Goal: Navigation & Orientation: Find specific page/section

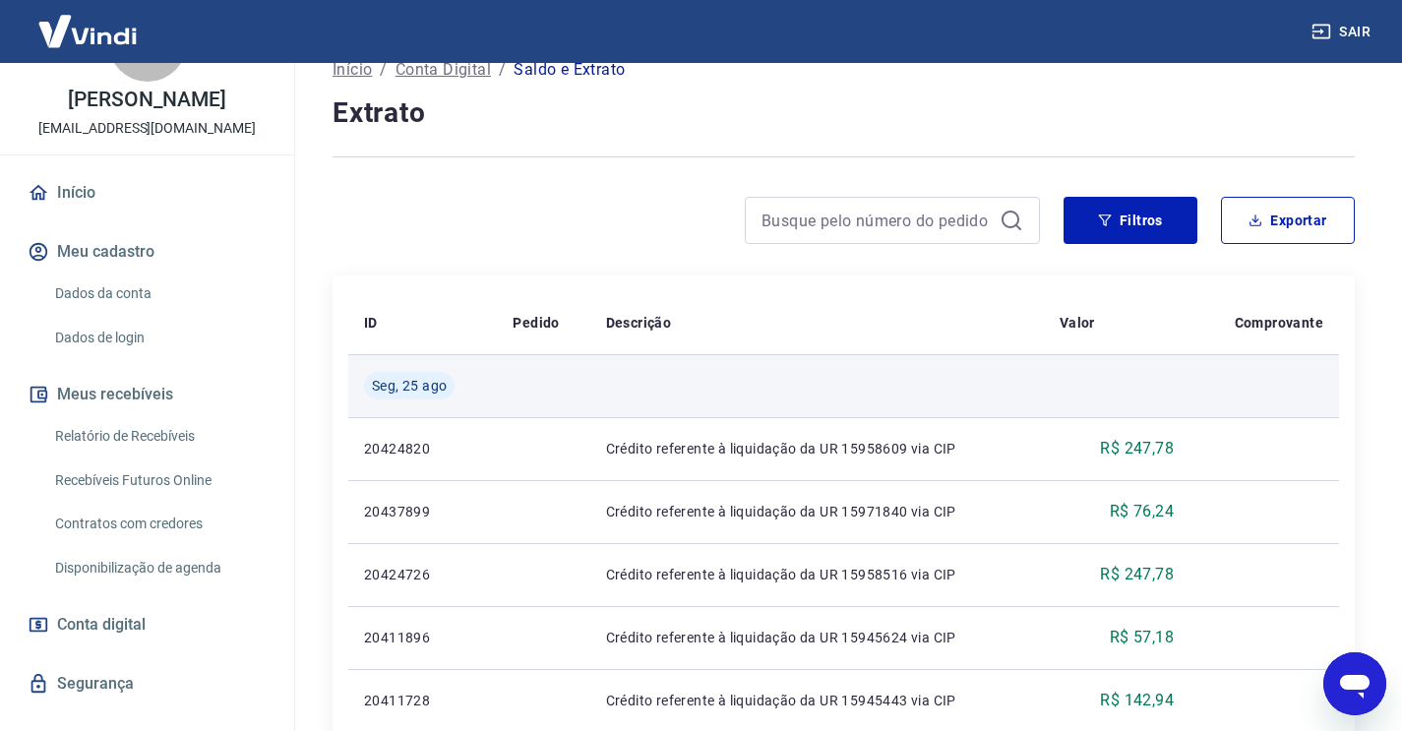
scroll to position [134, 0]
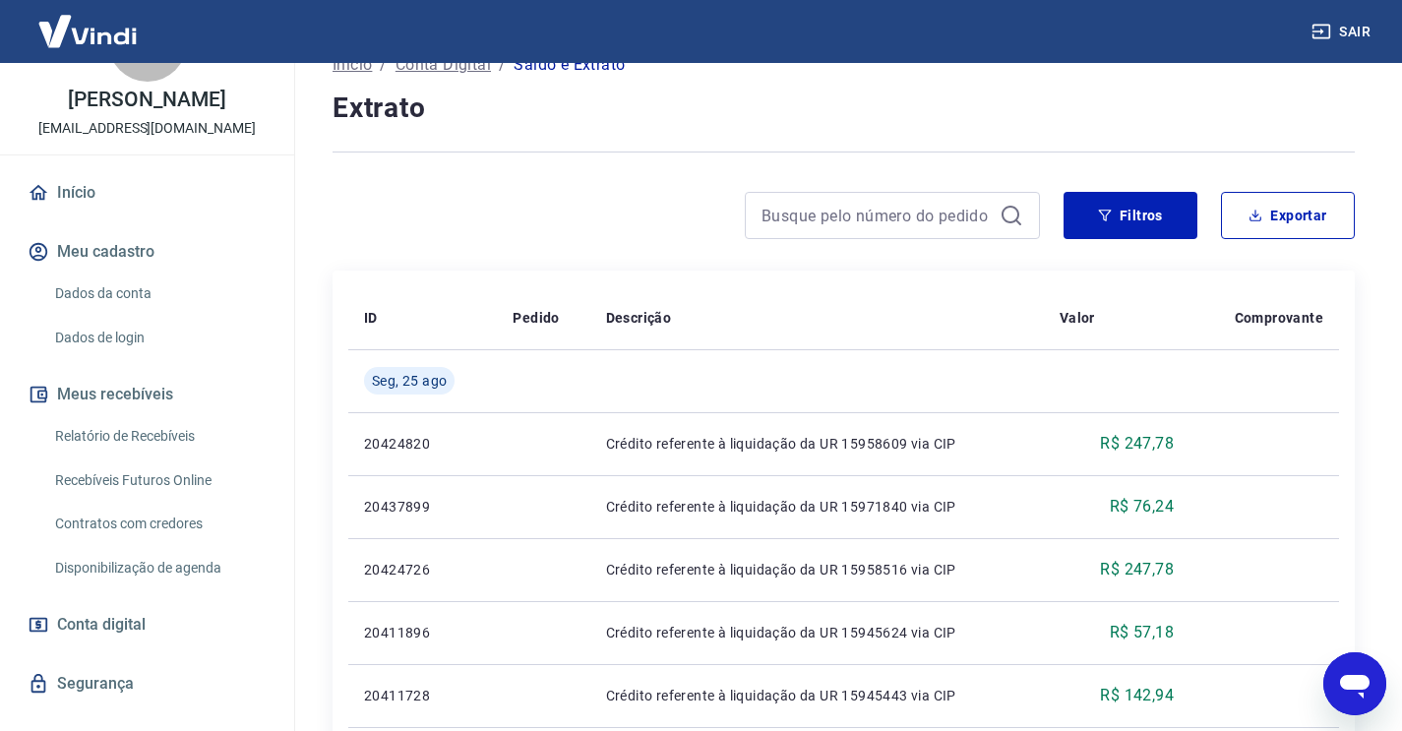
click at [187, 446] on link "Relatório de Recebíveis" at bounding box center [158, 436] width 223 height 40
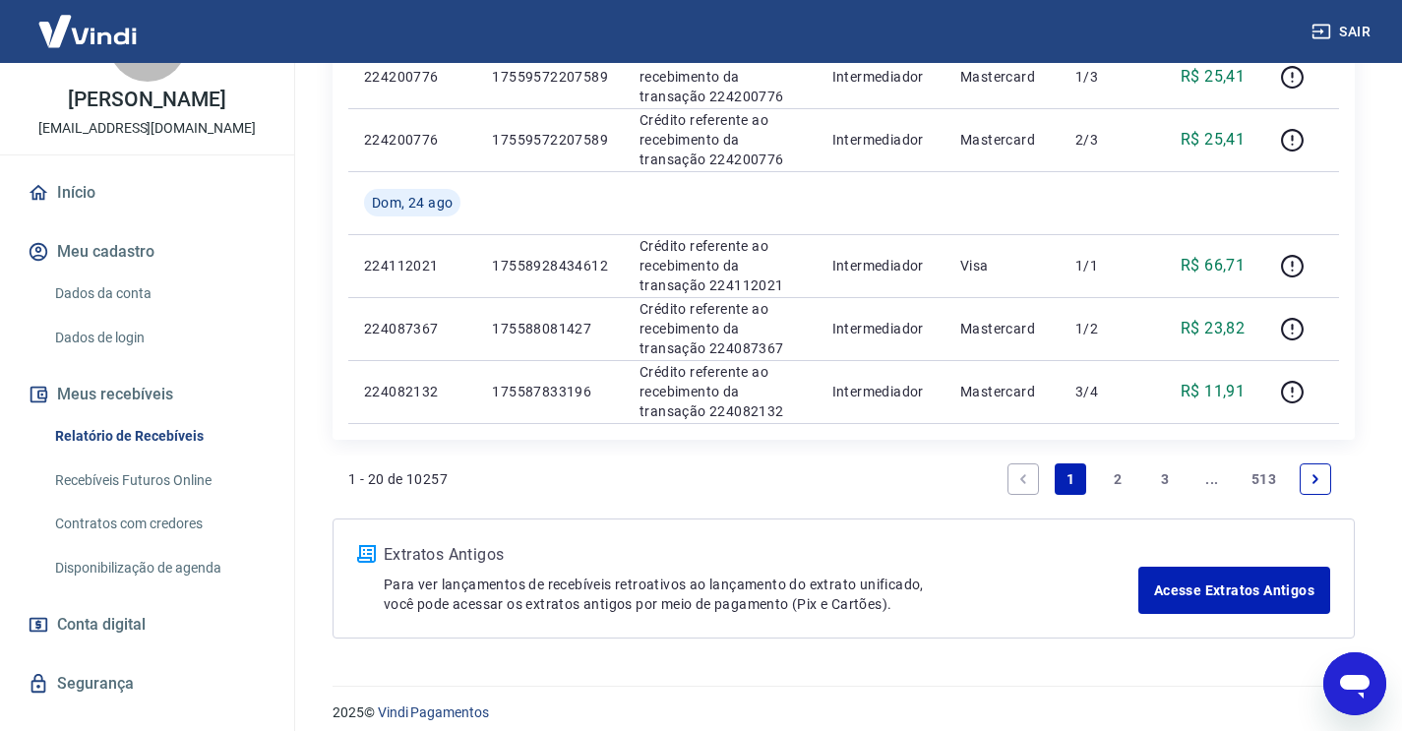
scroll to position [1443, 0]
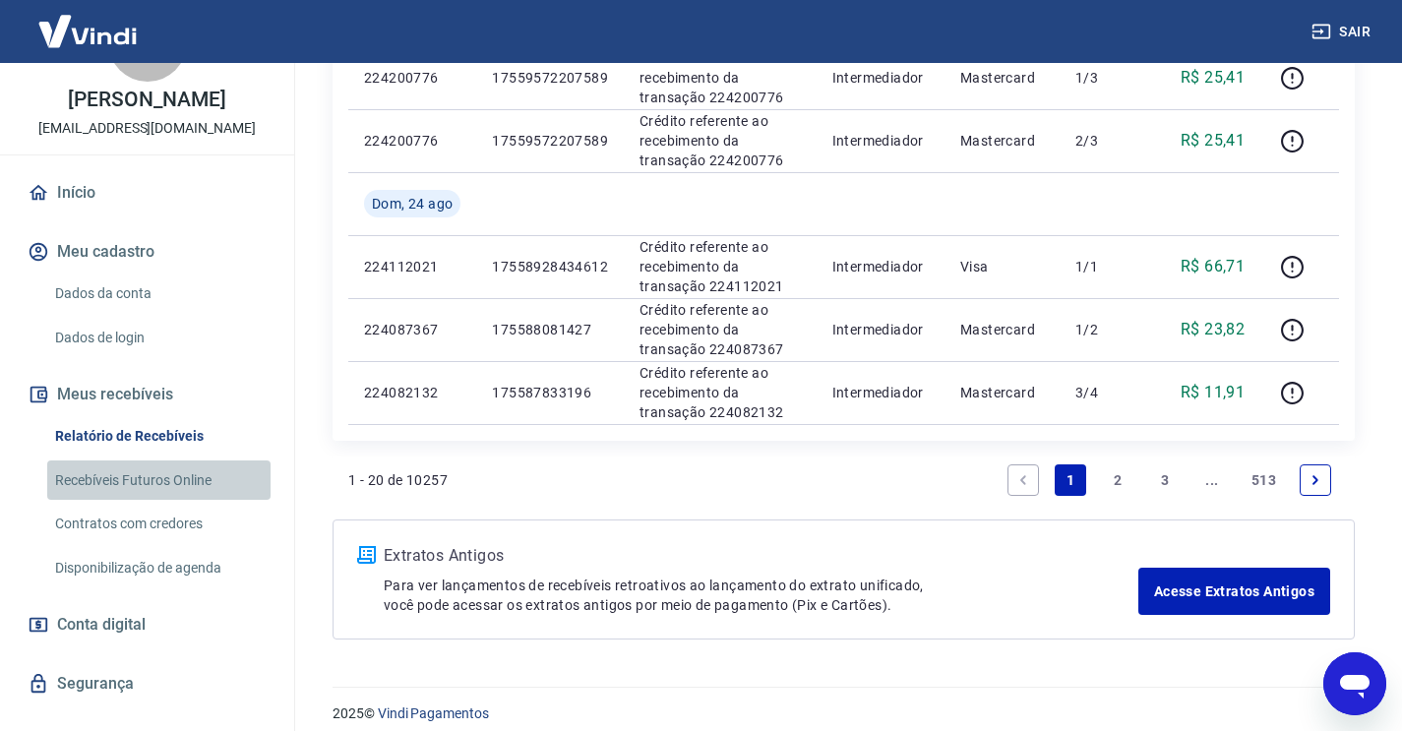
click at [174, 484] on link "Recebíveis Futuros Online" at bounding box center [158, 480] width 223 height 40
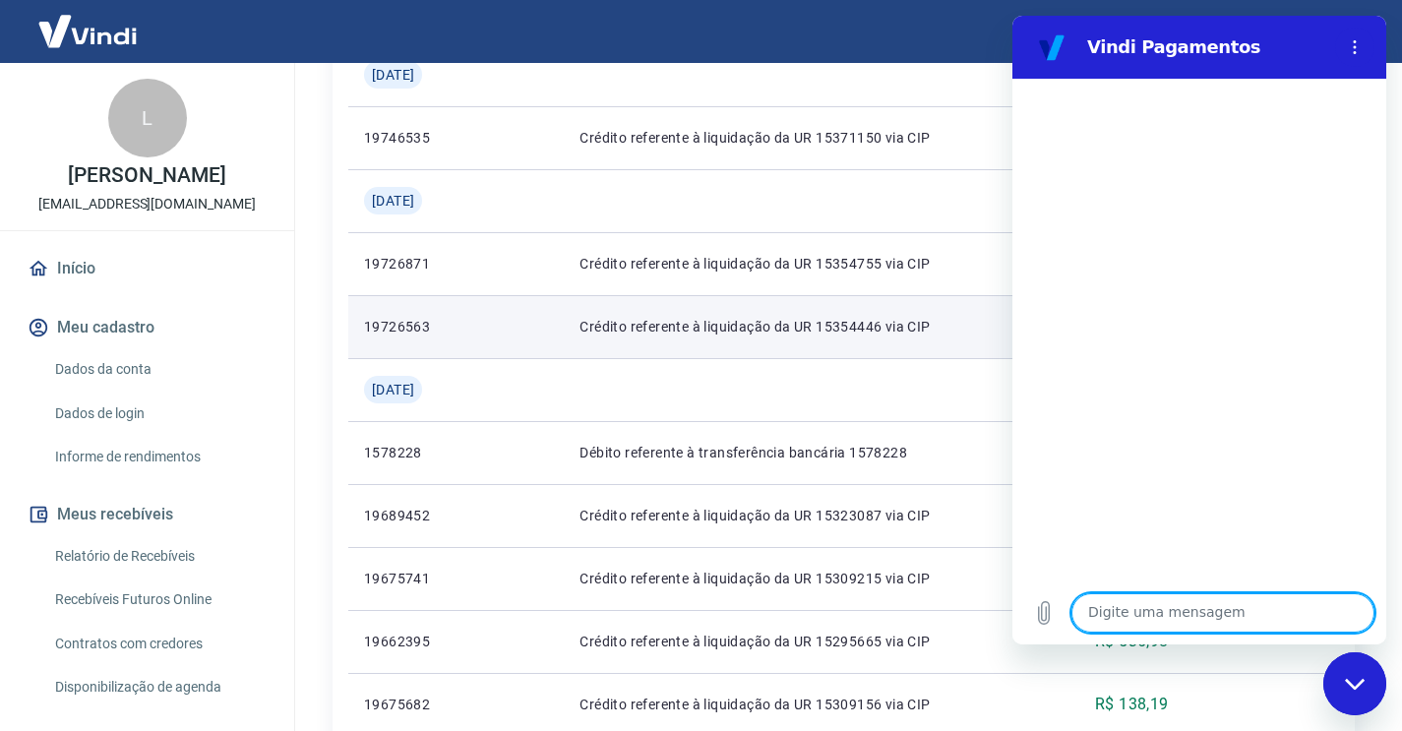
scroll to position [291, 0]
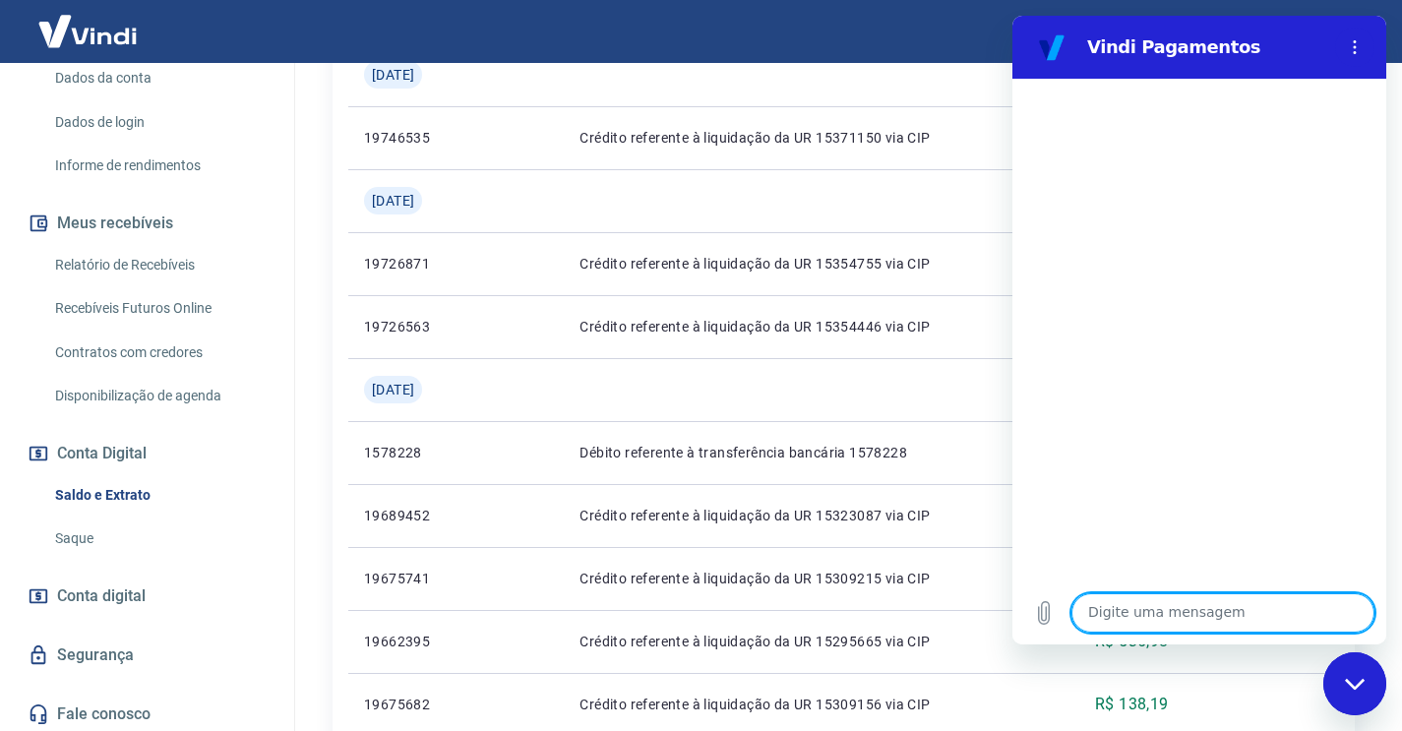
click at [1359, 684] on icon "Fechar janela de mensagens" at bounding box center [1354, 683] width 20 height 11
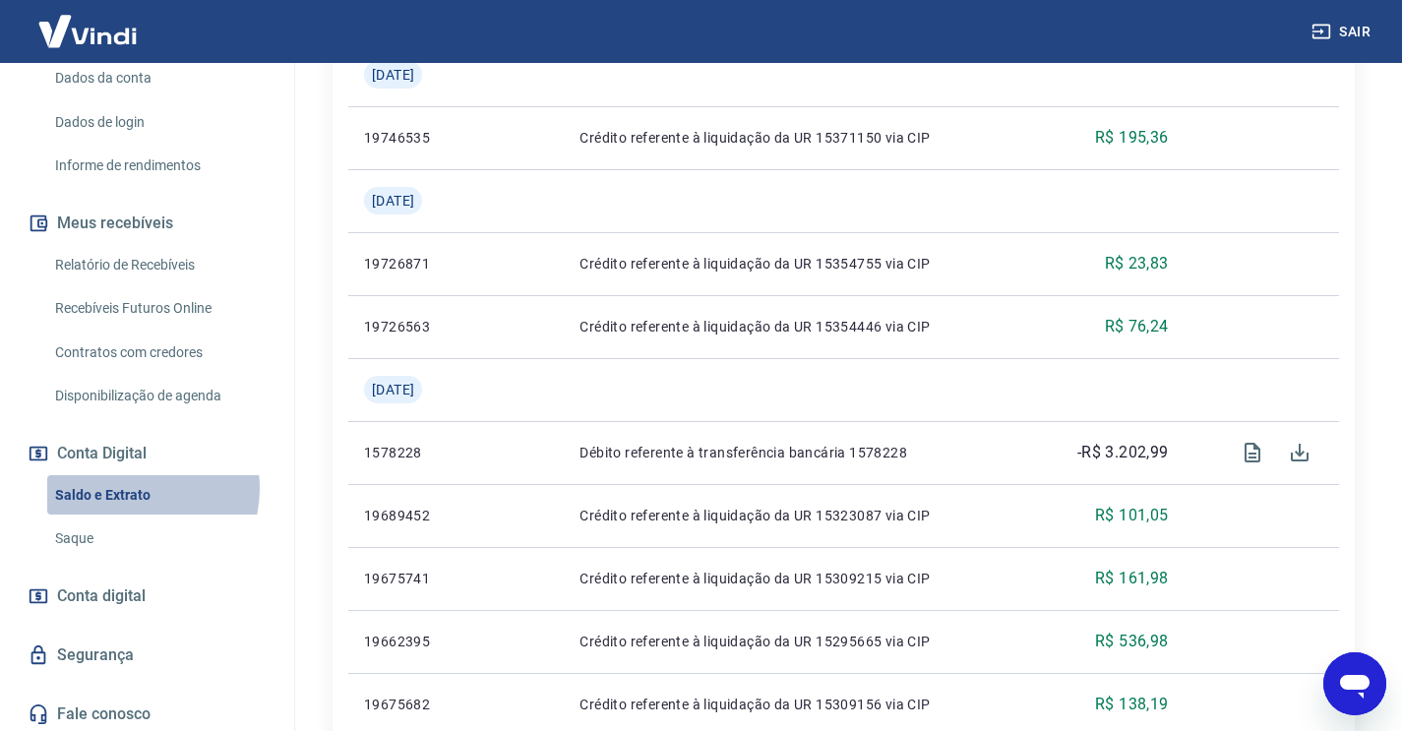
click at [130, 485] on link "Saldo e Extrato" at bounding box center [158, 495] width 223 height 40
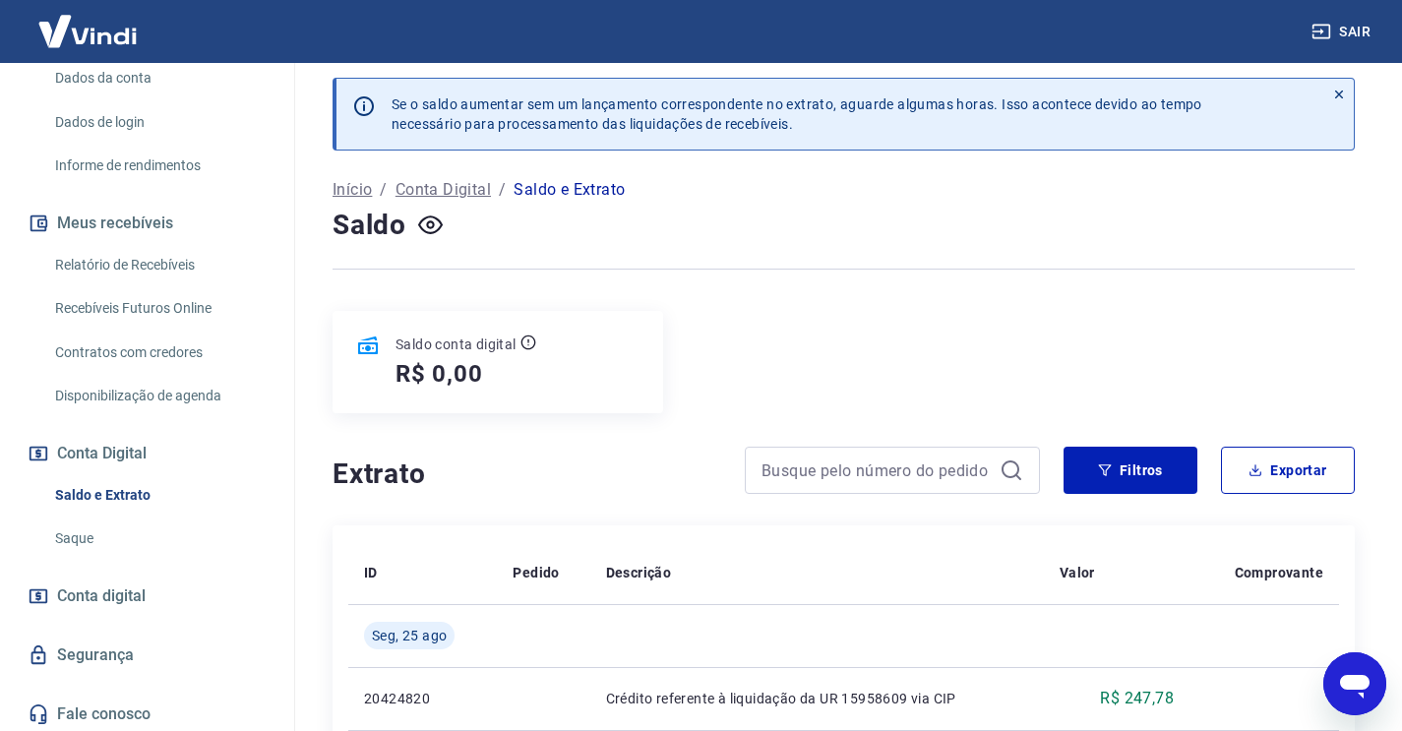
scroll to position [10, 0]
click at [427, 234] on icon "button" at bounding box center [430, 224] width 25 height 25
click at [91, 542] on link "Saque" at bounding box center [158, 538] width 223 height 40
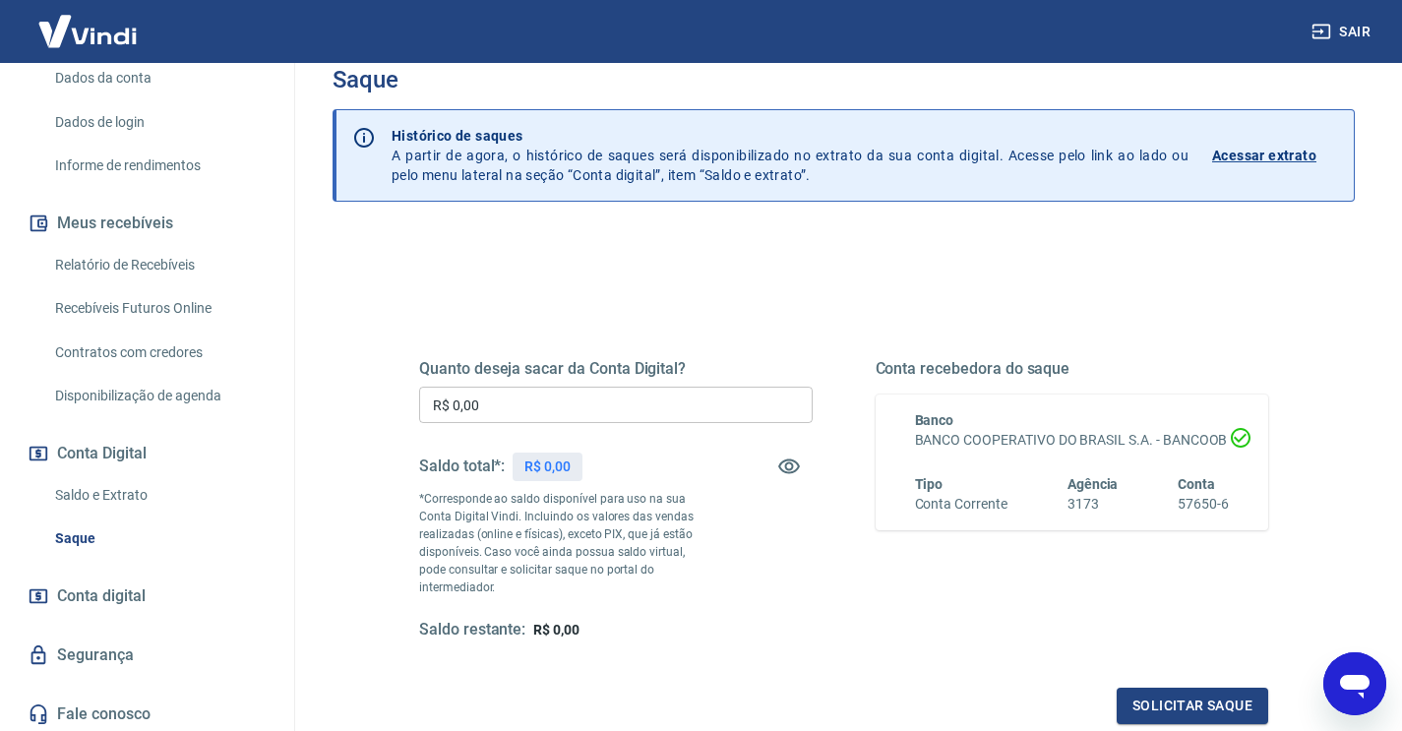
scroll to position [16, 0]
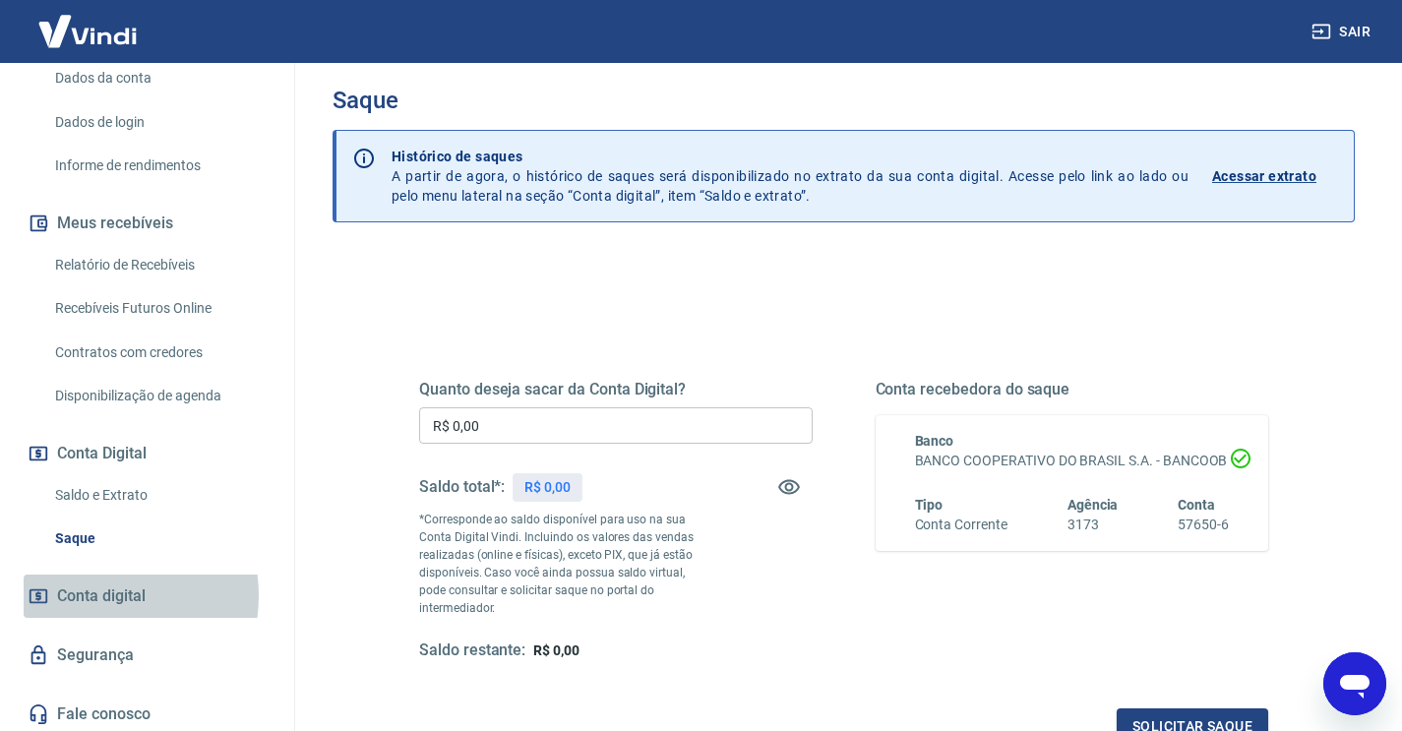
click at [89, 591] on span "Conta digital" at bounding box center [101, 596] width 89 height 28
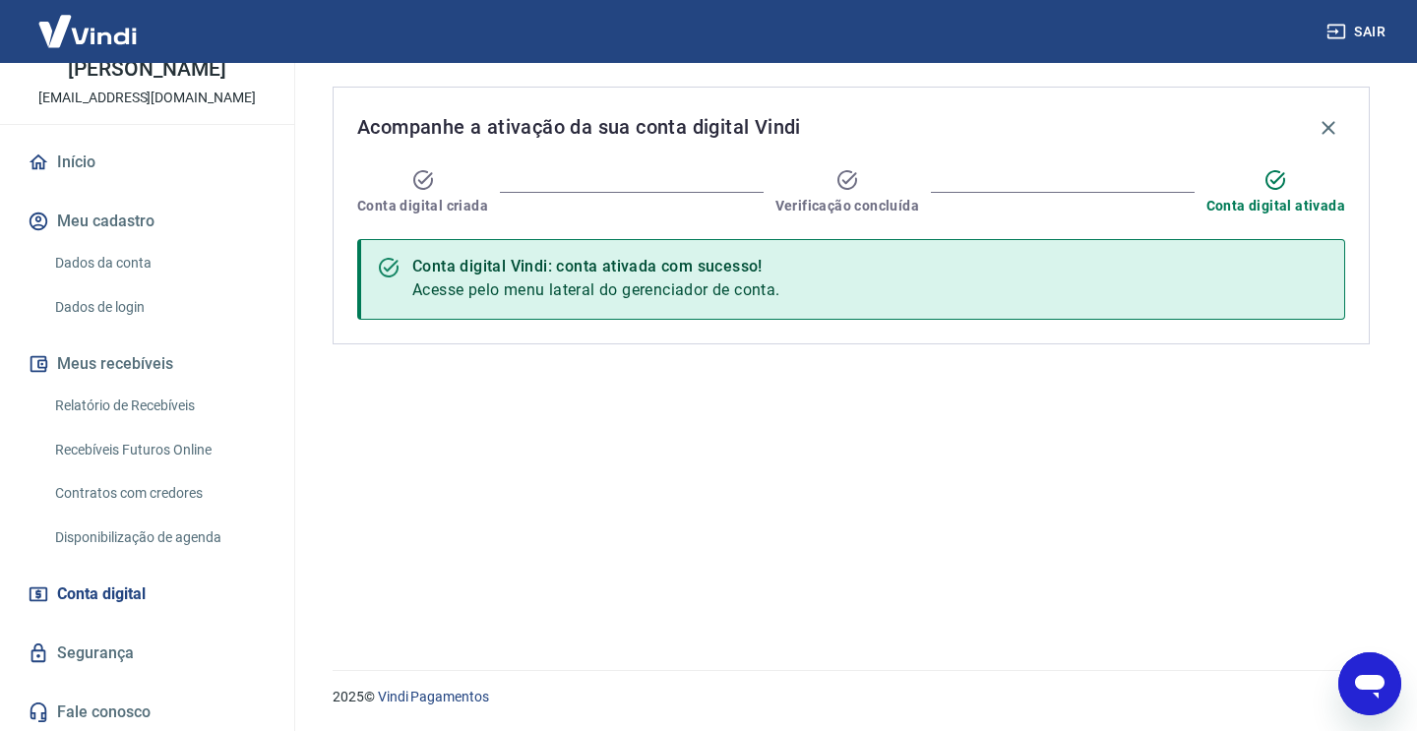
click at [87, 593] on span "Conta digital" at bounding box center [101, 594] width 89 height 28
click at [90, 595] on span "Conta digital" at bounding box center [101, 594] width 89 height 28
click at [132, 405] on link "Relatório de Recebíveis" at bounding box center [158, 406] width 223 height 40
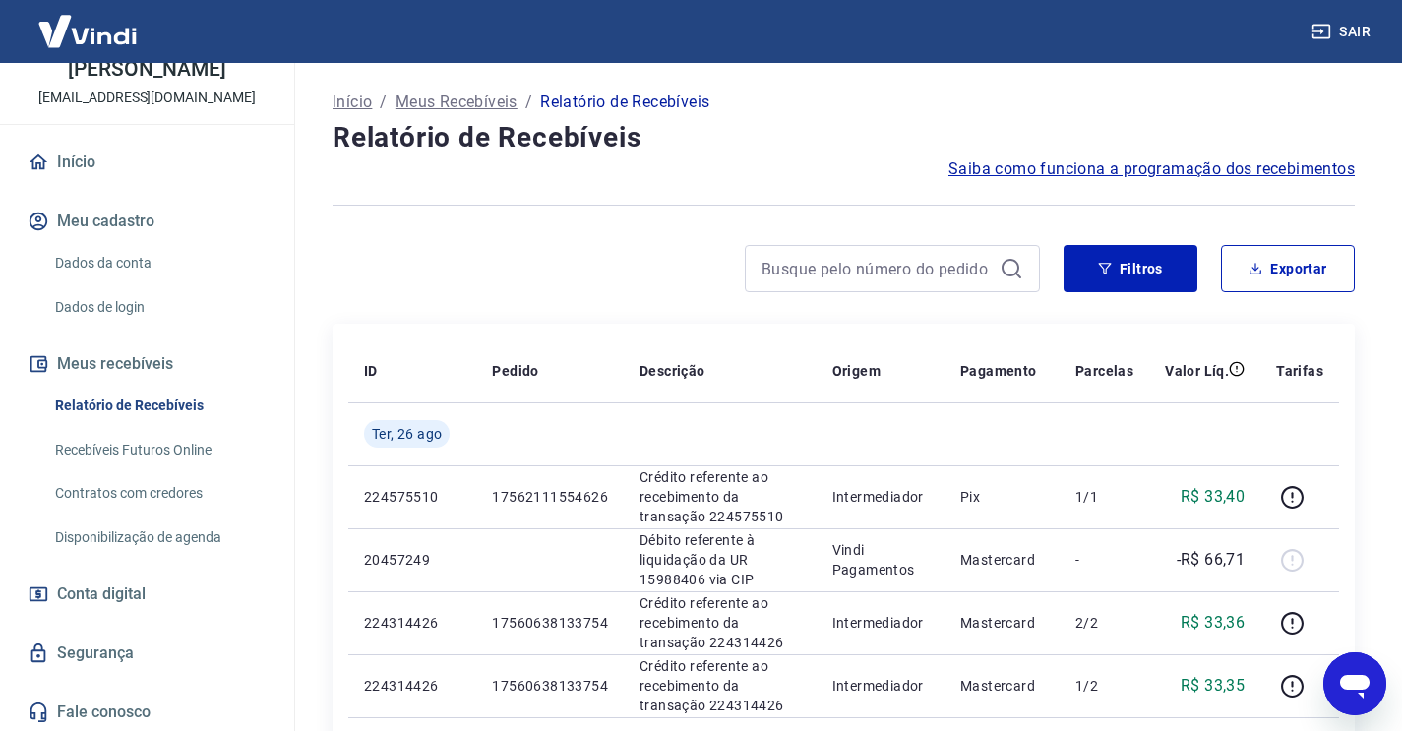
click at [100, 598] on span "Conta digital" at bounding box center [101, 594] width 89 height 28
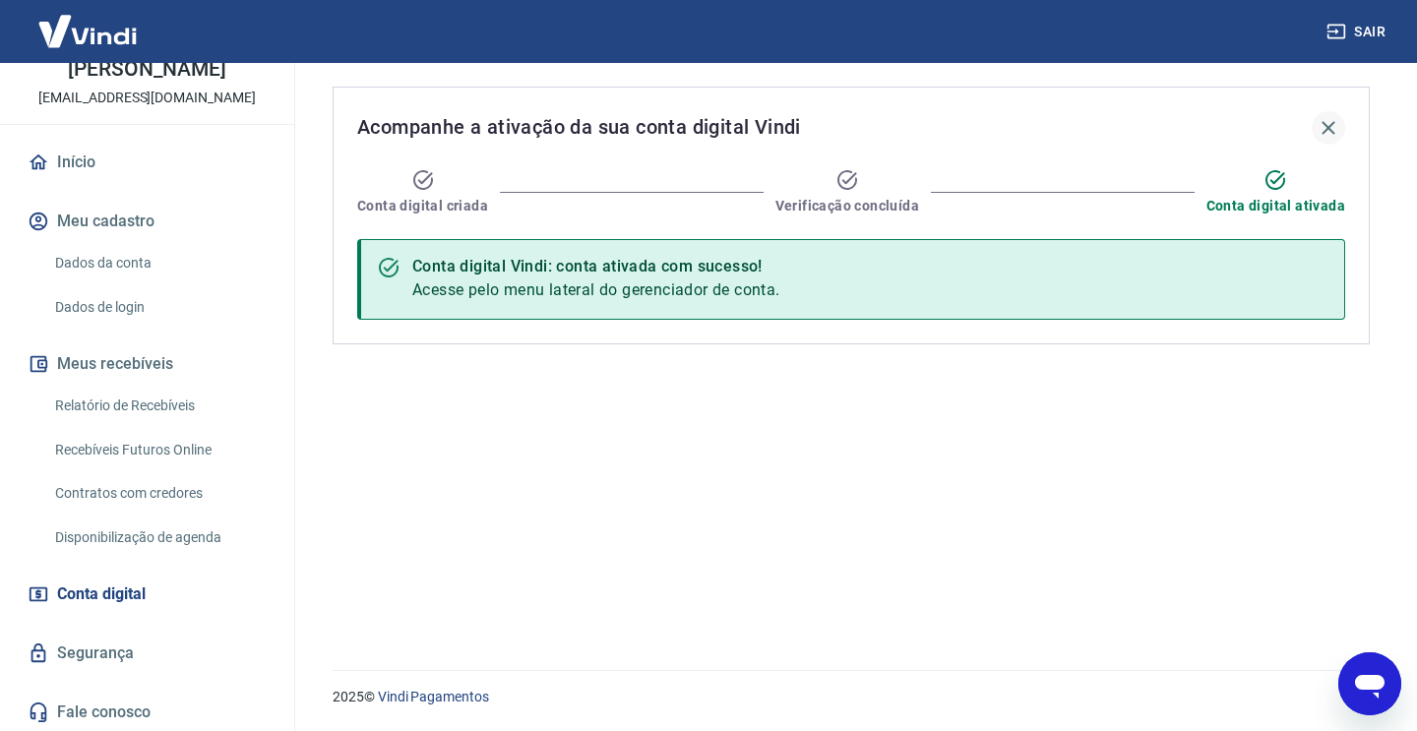
click at [1333, 131] on icon "button" at bounding box center [1328, 128] width 24 height 24
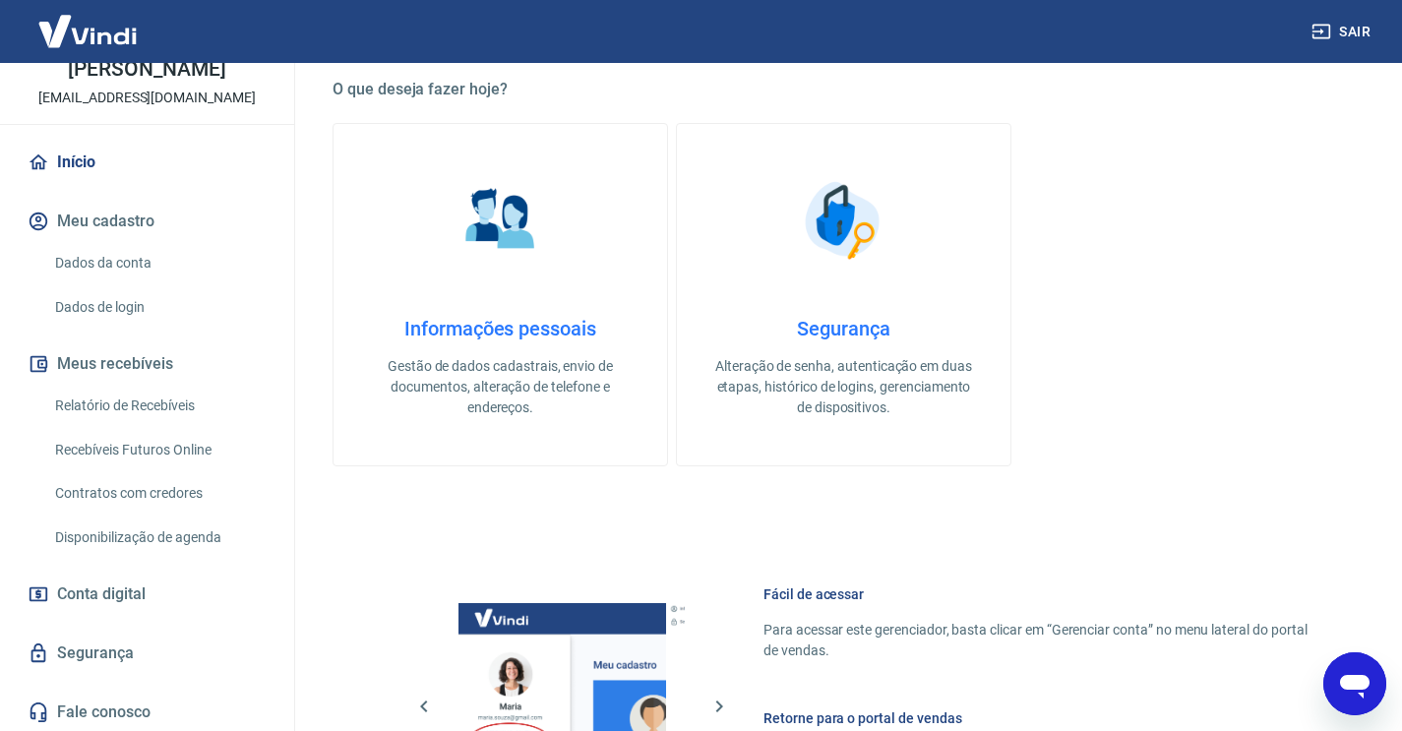
scroll to position [555, 0]
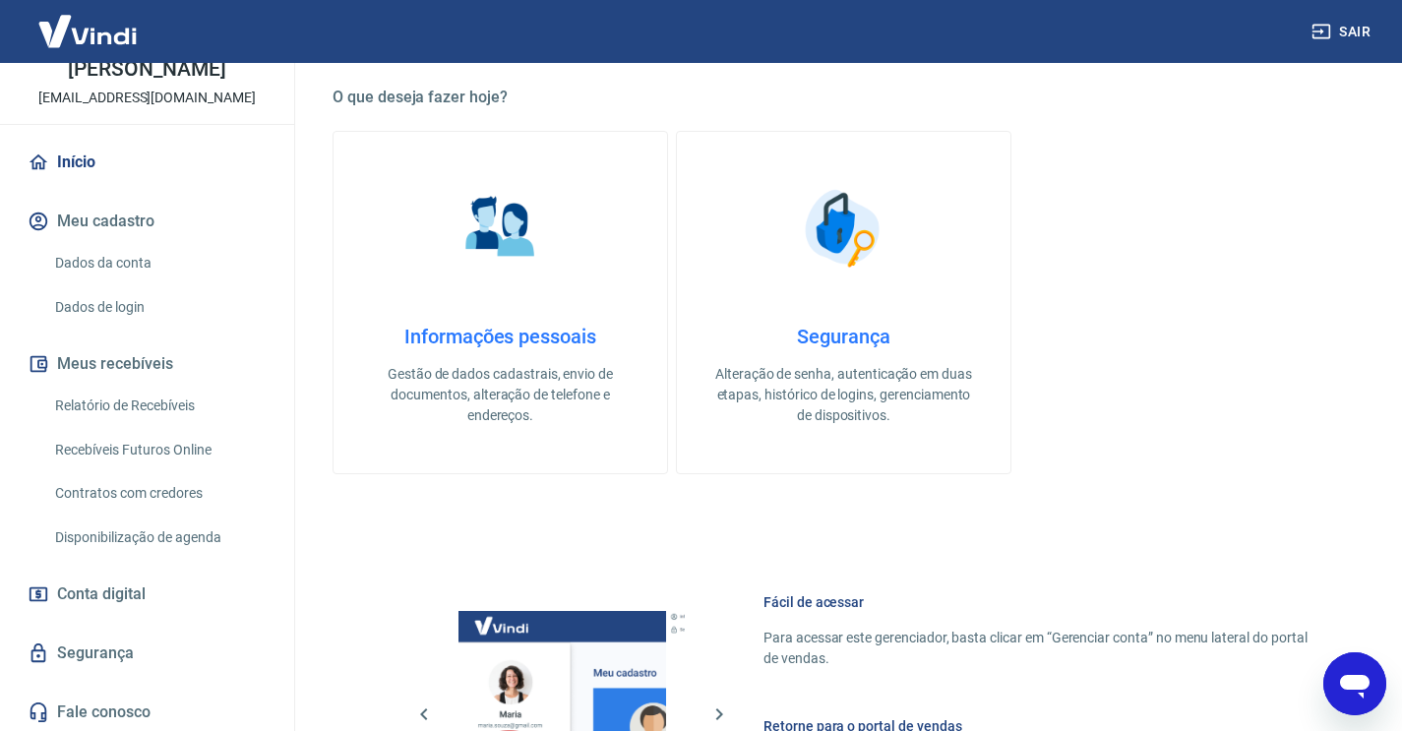
click at [78, 164] on link "Início" at bounding box center [147, 162] width 247 height 43
